Goal: Information Seeking & Learning: Learn about a topic

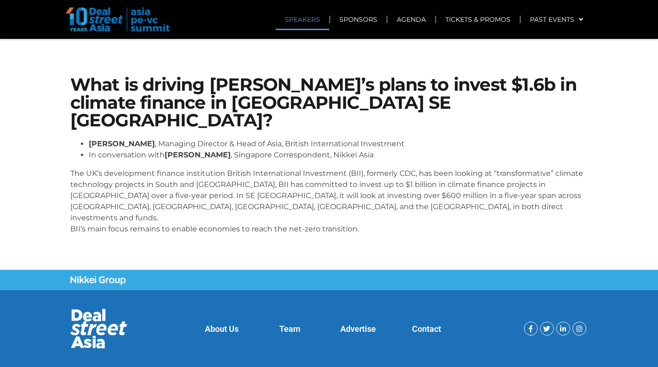
click at [310, 23] on link "SPEAKERS" at bounding box center [303, 19] width 54 height 21
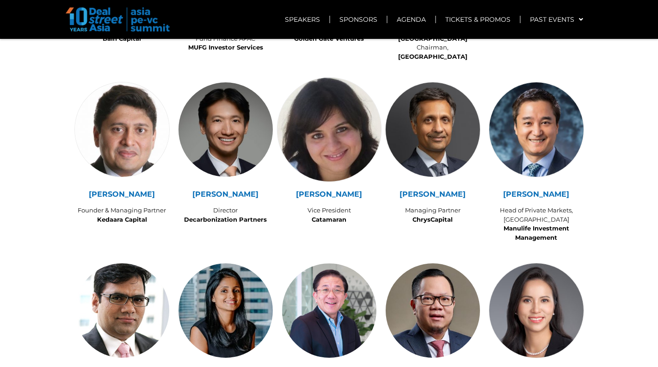
scroll to position [1172, 0]
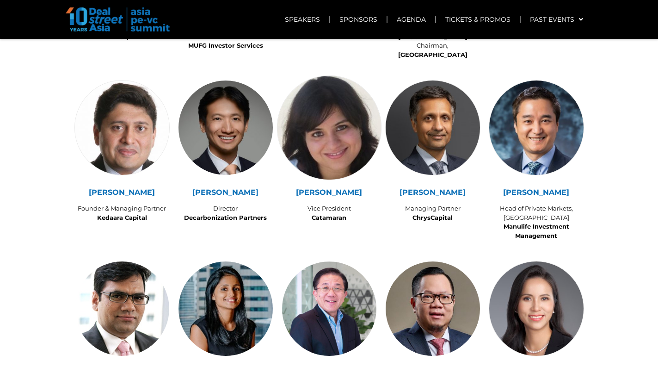
click at [321, 117] on img at bounding box center [329, 128] width 104 height 104
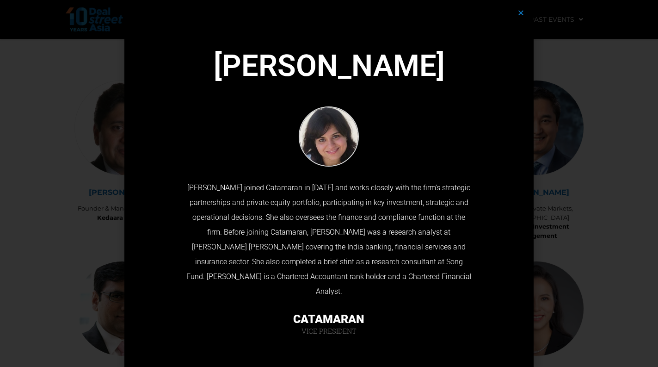
click at [91, 161] on div "[PERSON_NAME] [PERSON_NAME] joined Catamaran in [DATE] and works closely with t…" at bounding box center [329, 183] width 658 height 367
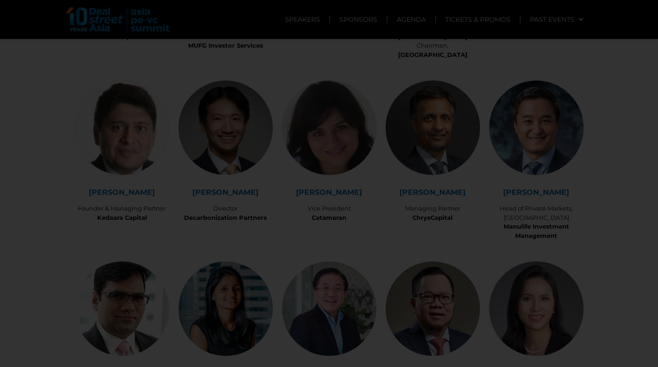
click at [111, 203] on div "[PERSON_NAME] [PERSON_NAME] joined Catamaran in [DATE] and works closely with t…" at bounding box center [329, 183] width 658 height 367
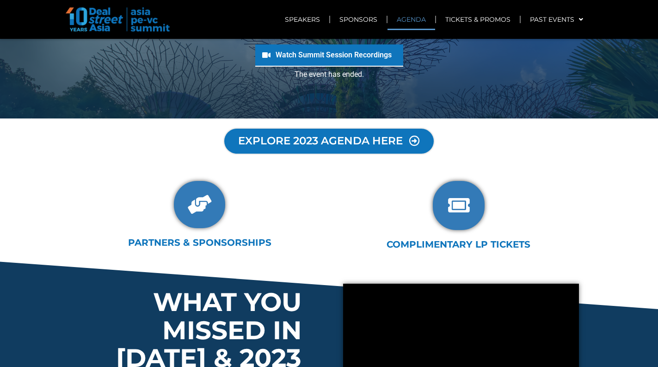
scroll to position [0, 0]
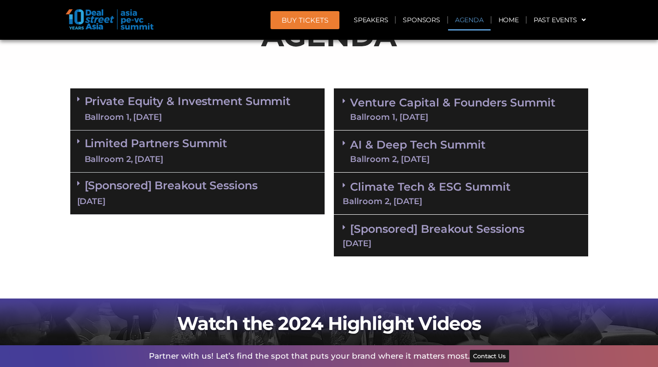
scroll to position [544, 0]
